Goal: Task Accomplishment & Management: Manage account settings

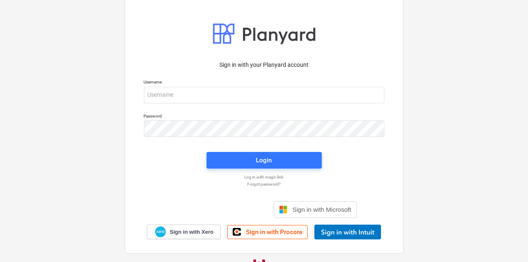
click at [384, 95] on div at bounding box center [384, 95] width 0 height 0
click at [370, 59] on div "Sign in with your Planyard account" at bounding box center [264, 65] width 250 height 19
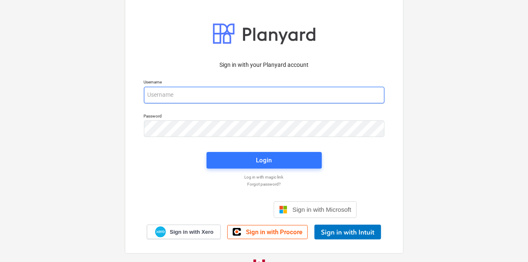
click at [268, 99] on input "email" at bounding box center [264, 95] width 240 height 17
type input "[EMAIL_ADDRESS][DOMAIN_NAME]"
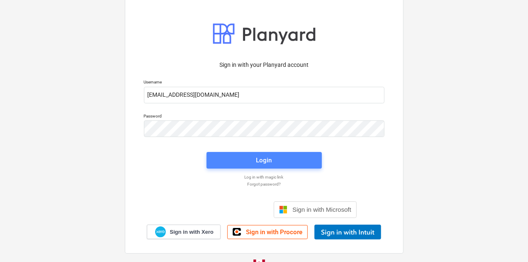
click at [279, 153] on button "Login" at bounding box center [263, 160] width 115 height 17
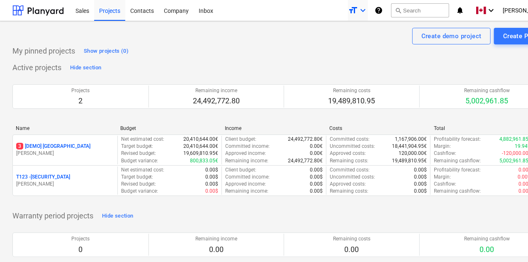
click at [368, 14] on icon "keyboard_arrow_down" at bounding box center [363, 10] width 10 height 10
click at [380, 14] on div at bounding box center [264, 131] width 528 height 262
click at [181, 10] on div "Company" at bounding box center [176, 10] width 35 height 21
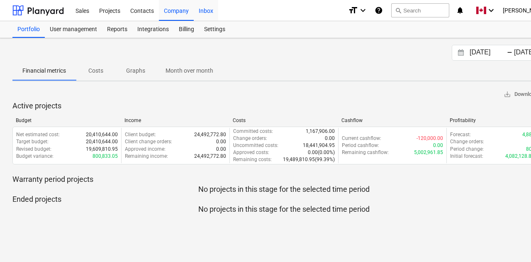
click at [205, 10] on div "Inbox" at bounding box center [206, 10] width 24 height 21
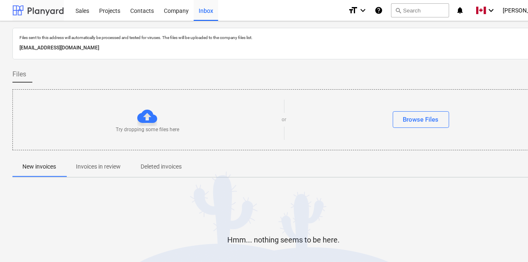
click at [28, 8] on div at bounding box center [37, 10] width 51 height 21
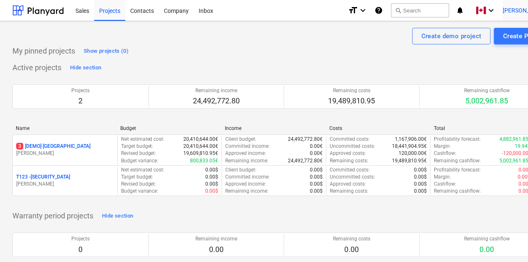
click at [524, 10] on span "[PERSON_NAME]" at bounding box center [522, 10] width 41 height 7
click at [514, 33] on div "Settings" at bounding box center [530, 32] width 50 height 13
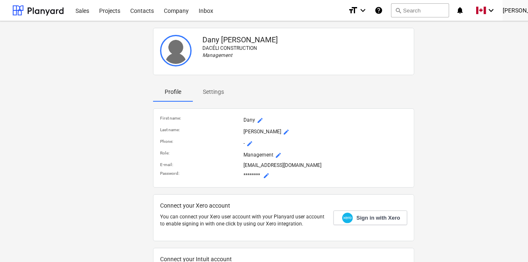
scroll to position [0, 39]
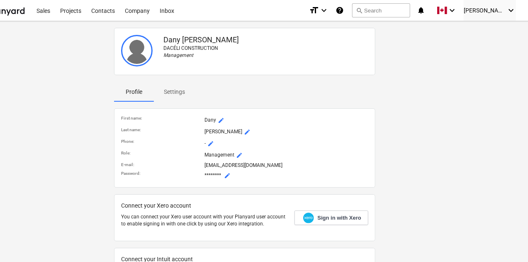
drag, startPoint x: 527, startPoint y: 61, endPoint x: 528, endPoint y: 87, distance: 25.3
click at [489, 87] on html "Sales Projects Contacts Company Inbox format_size keyboard_arrow_down help sear…" at bounding box center [225, 131] width 528 height 262
click at [179, 91] on p "Settings" at bounding box center [174, 91] width 21 height 9
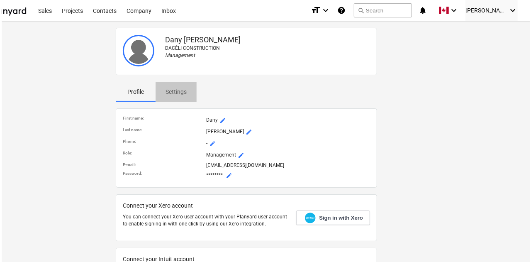
scroll to position [0, 36]
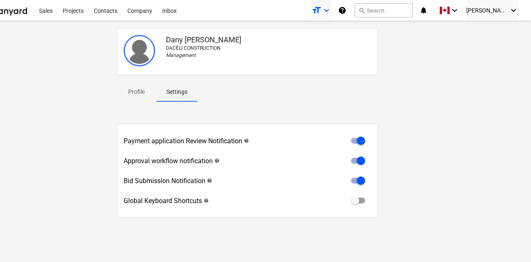
click at [331, 13] on icon "keyboard_arrow_down" at bounding box center [326, 10] width 10 height 10
click at [344, 13] on div at bounding box center [265, 131] width 531 height 262
